Goal: Transaction & Acquisition: Book appointment/travel/reservation

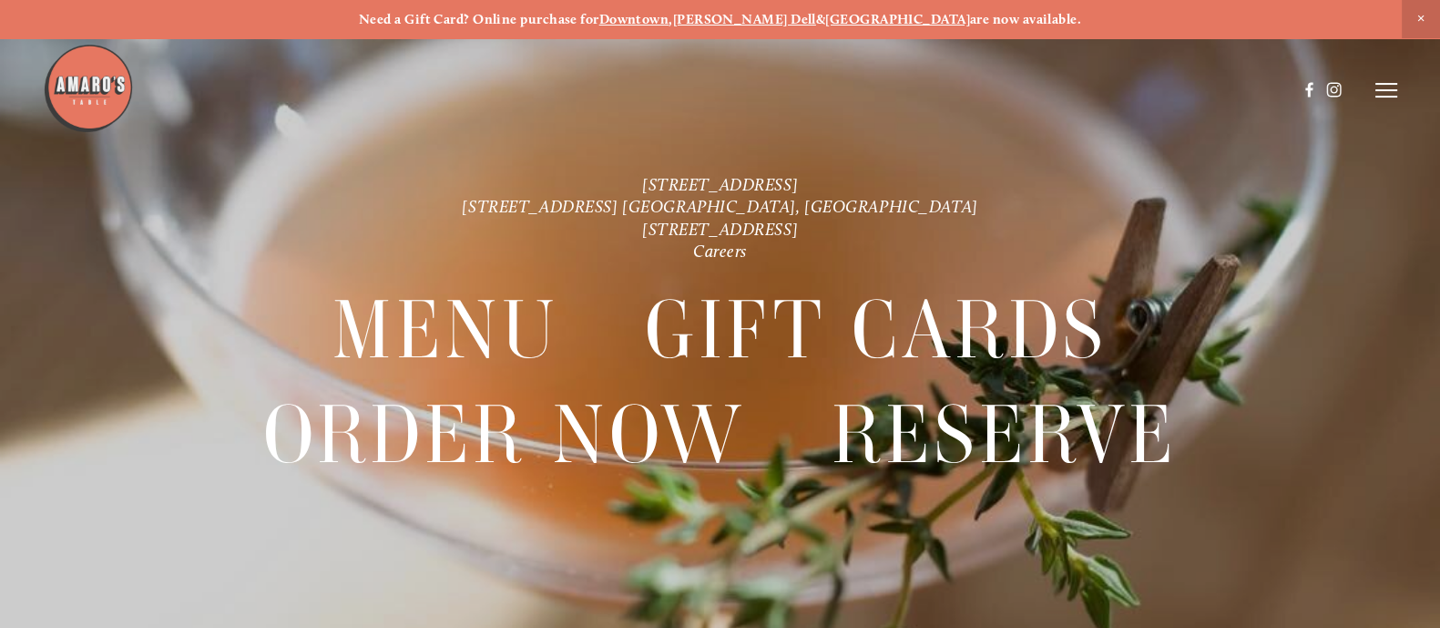
click at [1387, 89] on icon at bounding box center [1387, 90] width 22 height 16
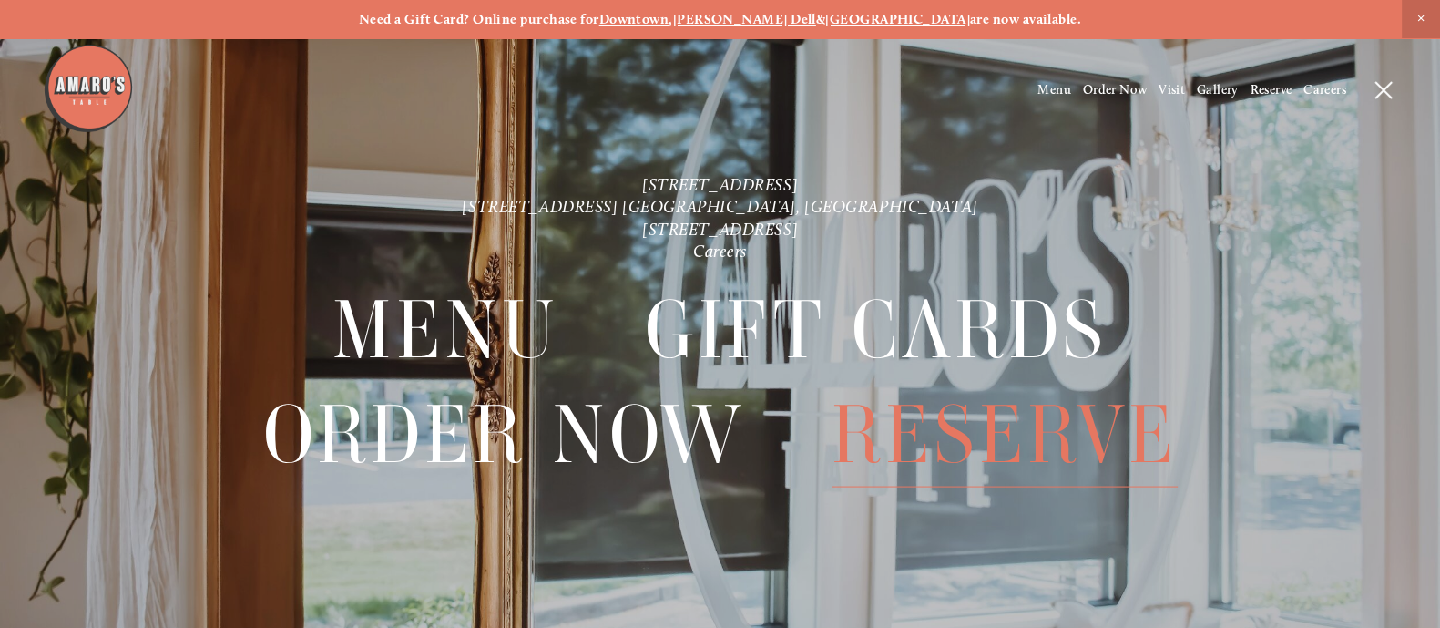
click at [1030, 433] on span "Reserve" at bounding box center [1004, 435] width 345 height 105
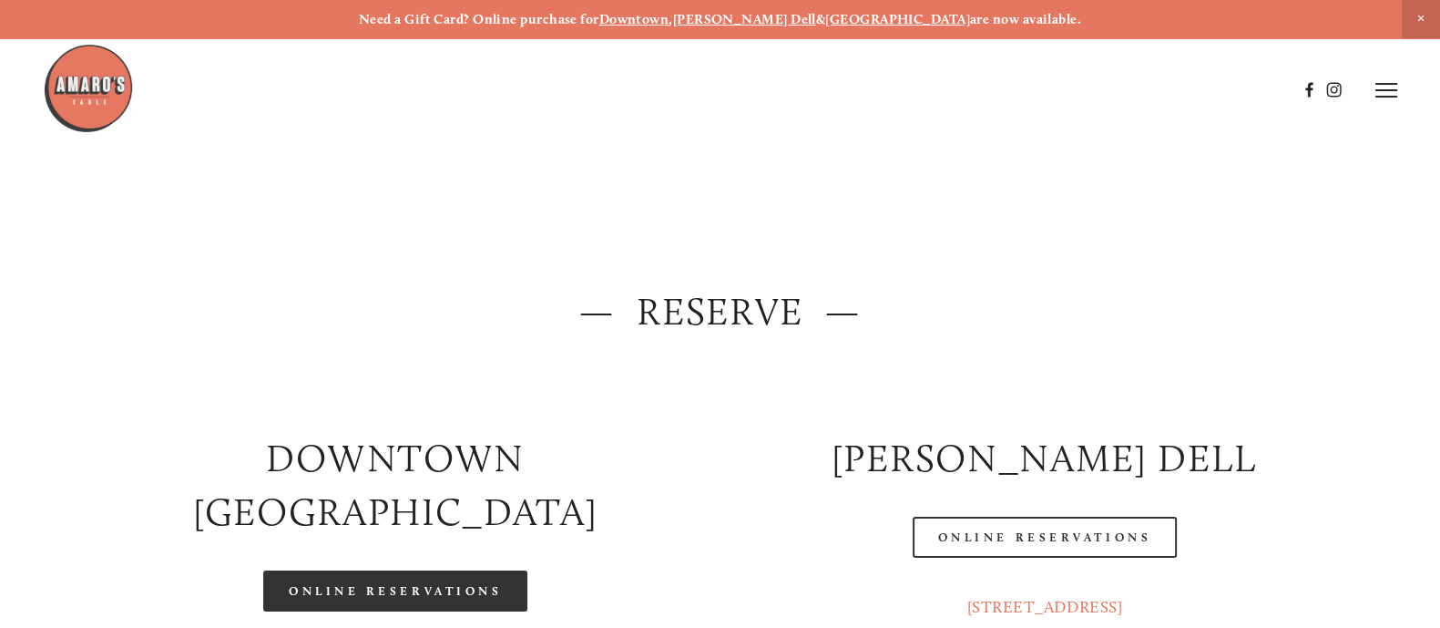
click at [383, 570] on link "Online Reservations" at bounding box center [395, 590] width 264 height 41
